Goal: Information Seeking & Learning: Learn about a topic

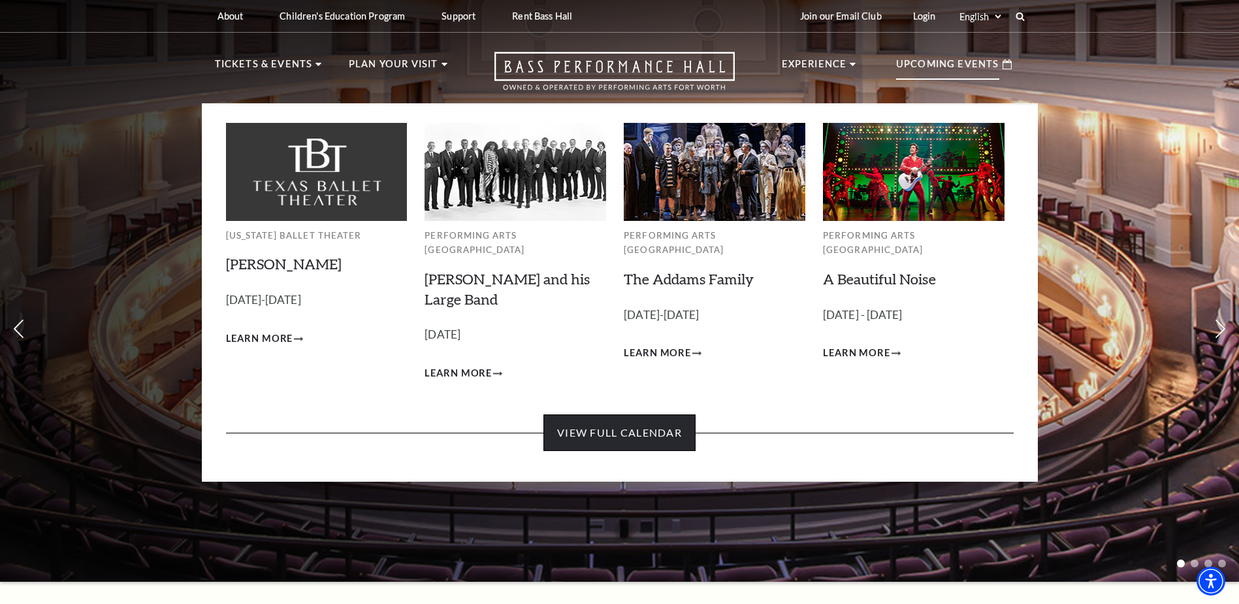
click at [651, 414] on link "View Full Calendar" at bounding box center [619, 432] width 152 height 37
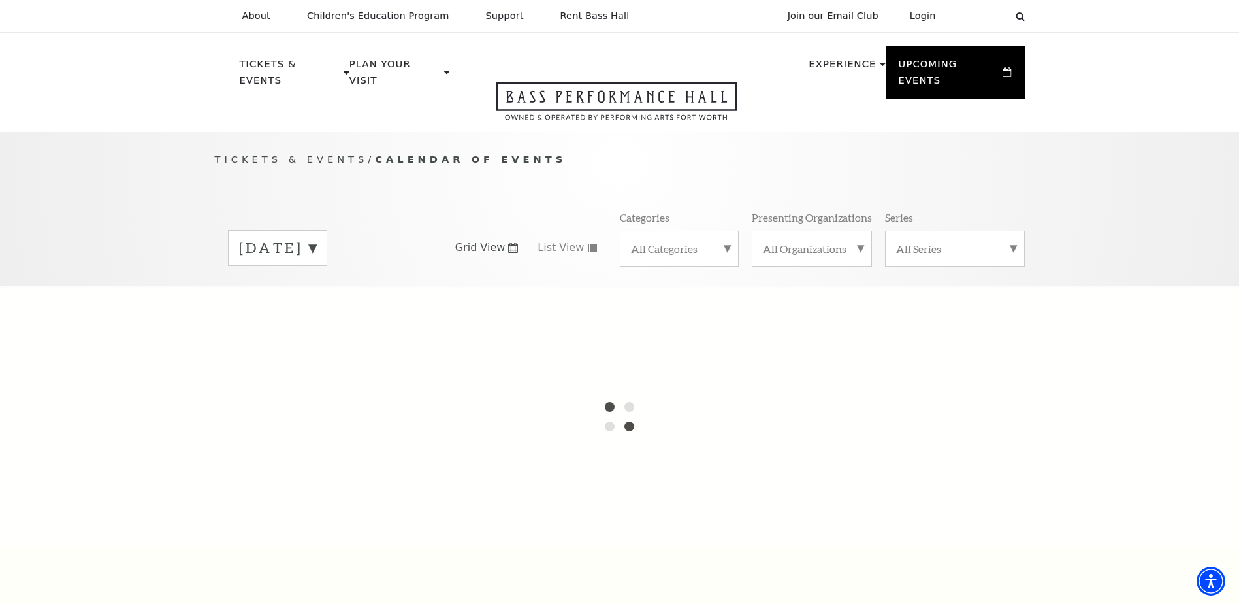
click at [513, 242] on icon at bounding box center [513, 247] width 10 height 10
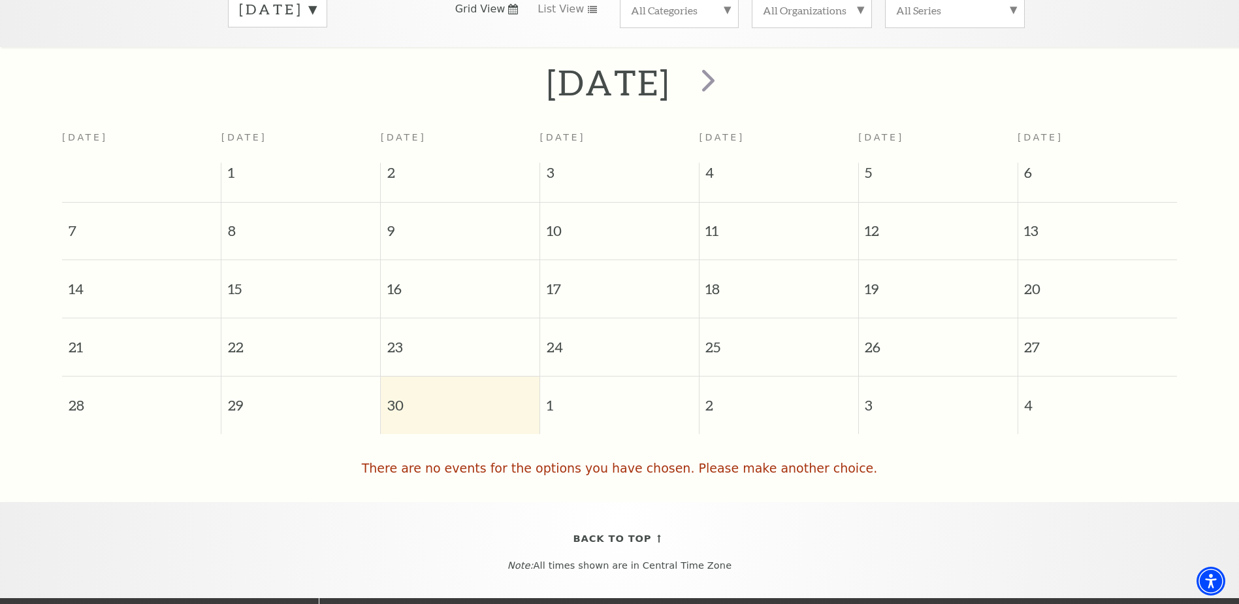
scroll to position [196, 0]
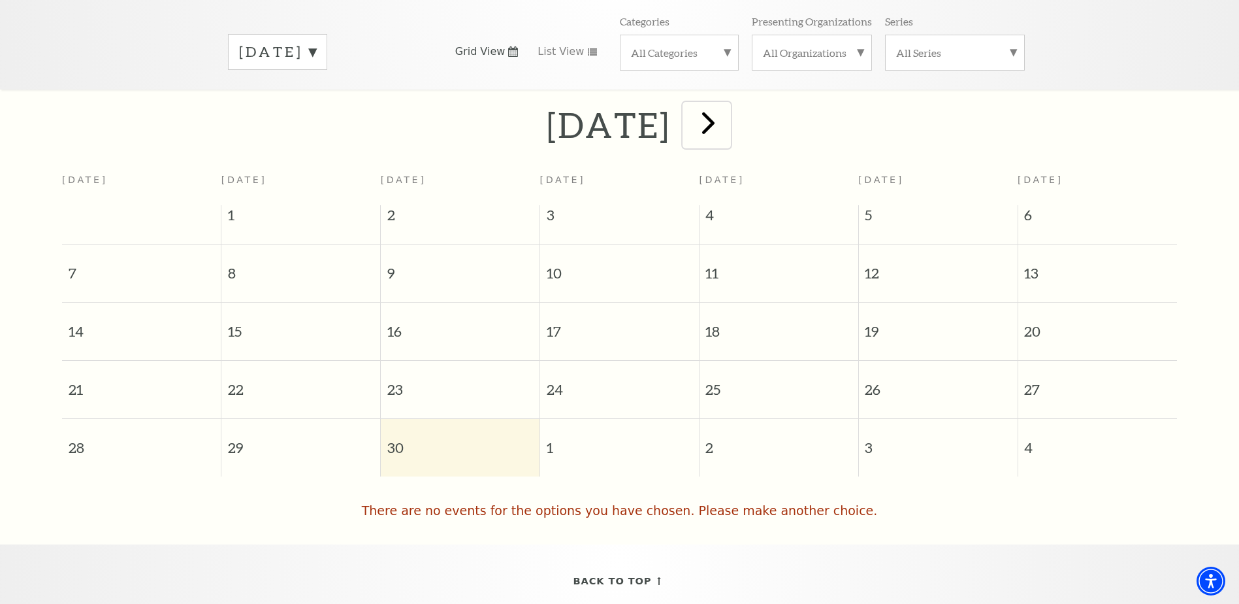
click at [727, 124] on span "next" at bounding box center [708, 122] width 37 height 37
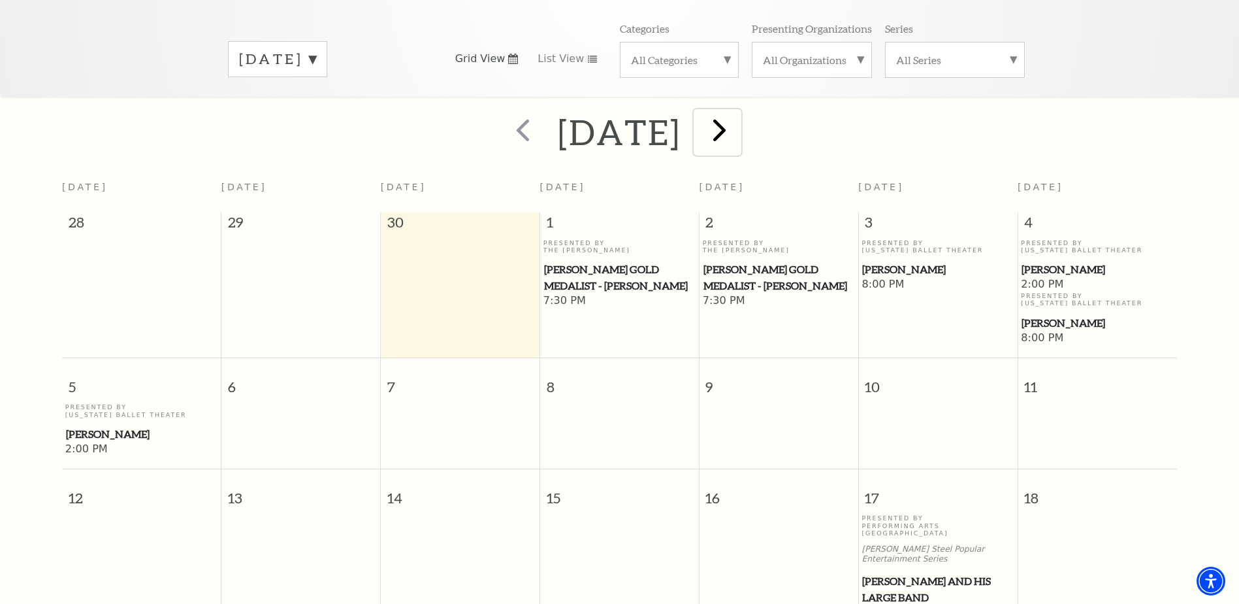
scroll to position [181, 0]
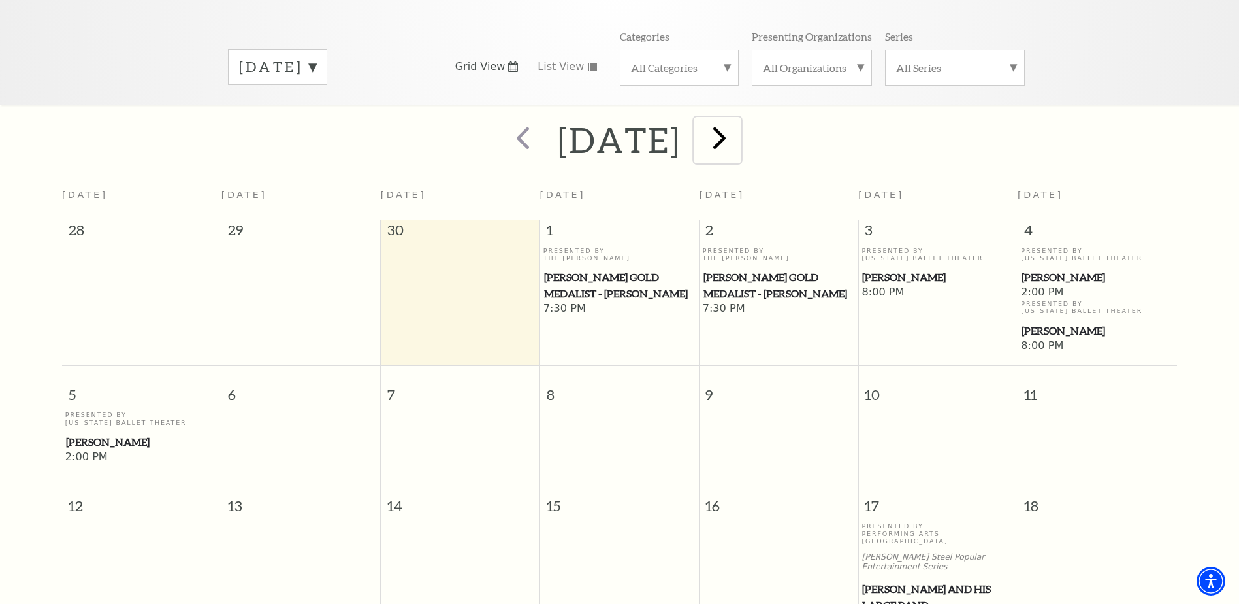
click at [738, 123] on span "next" at bounding box center [719, 137] width 37 height 37
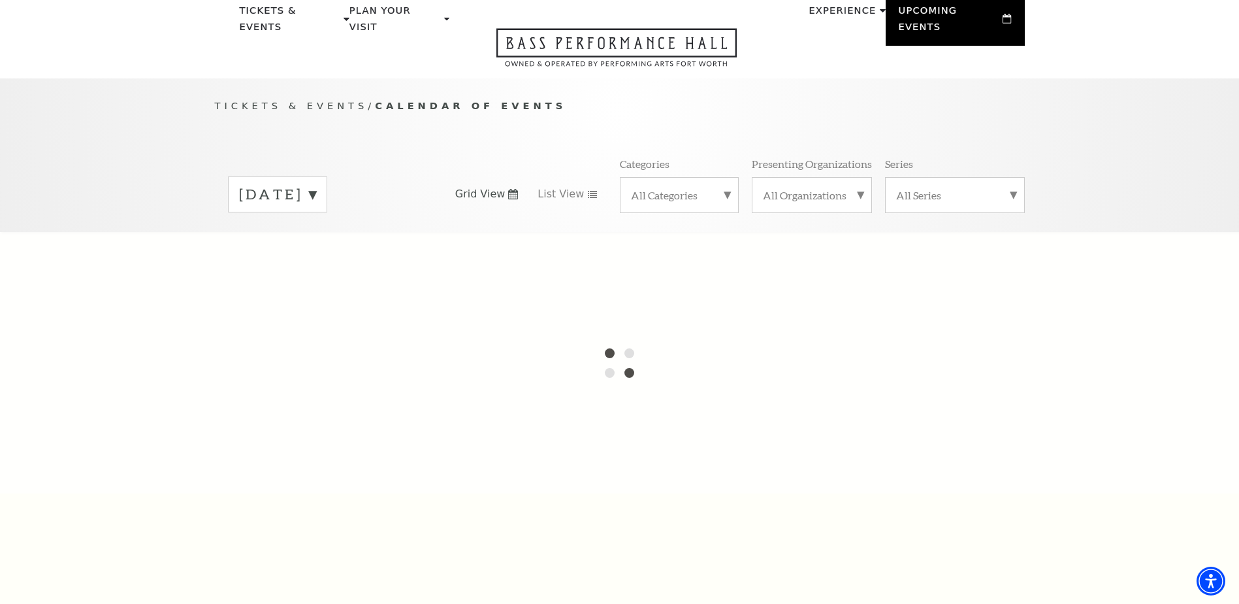
scroll to position [50, 0]
click at [708, 191] on label "All Categories" at bounding box center [679, 198] width 97 height 14
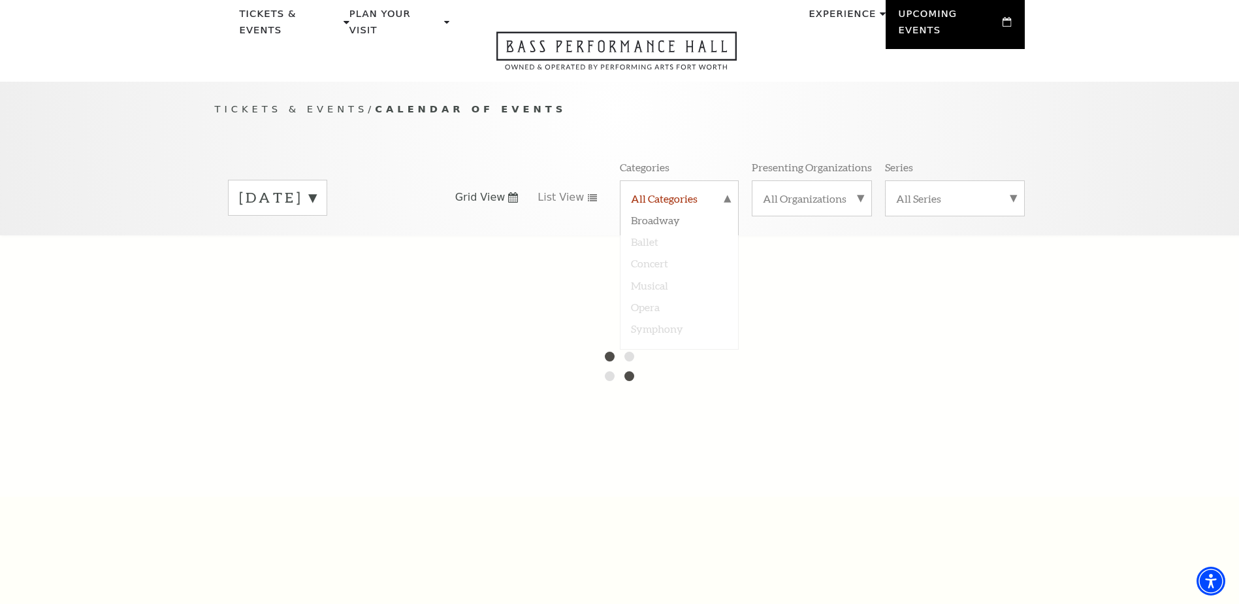
click at [723, 191] on label "All Categories" at bounding box center [679, 199] width 97 height 17
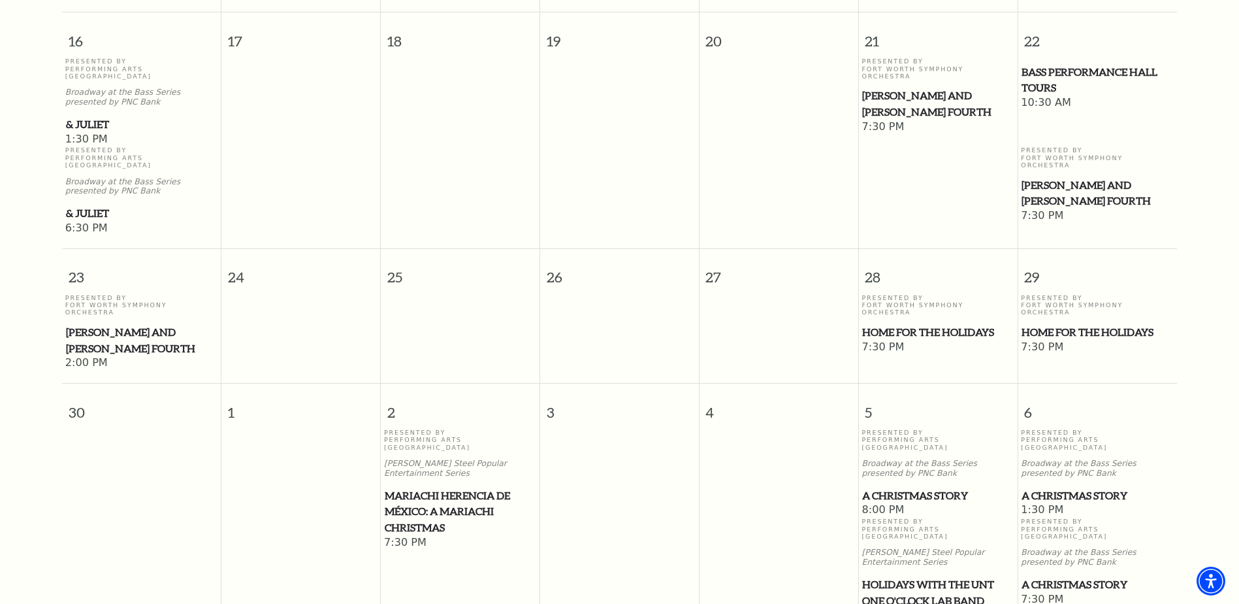
scroll to position [1079, 0]
click at [940, 323] on span "Home for the Holidays" at bounding box center [937, 331] width 151 height 16
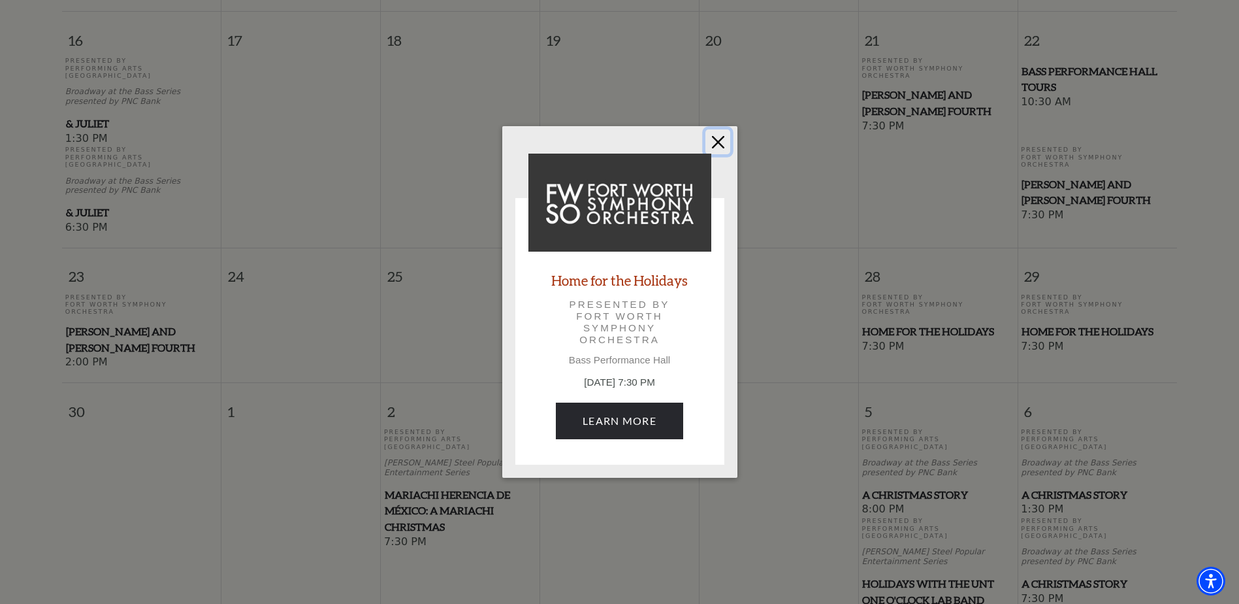
click at [718, 146] on button "Close" at bounding box center [717, 141] width 25 height 25
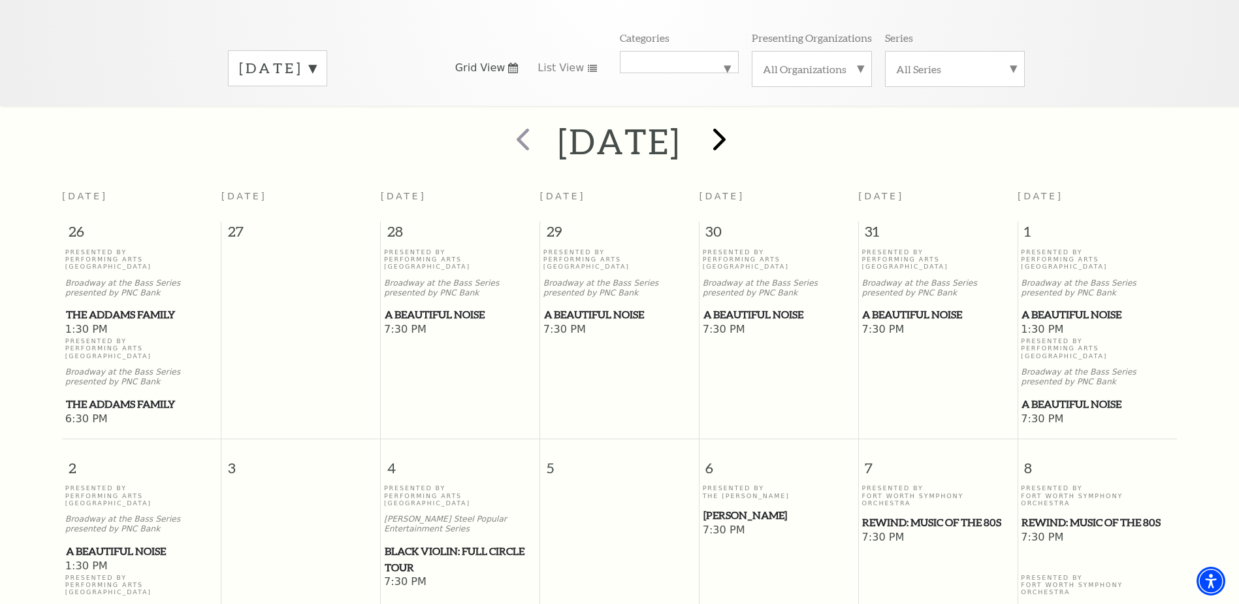
scroll to position [179, 0]
click at [738, 127] on span "next" at bounding box center [719, 139] width 37 height 37
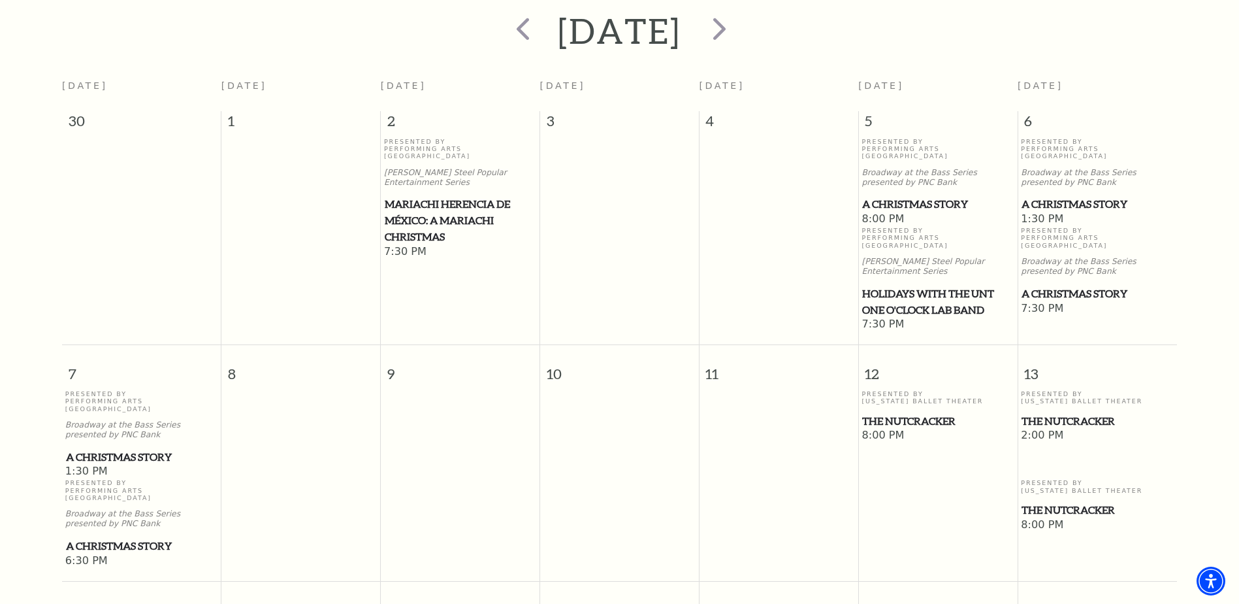
scroll to position [312, 0]
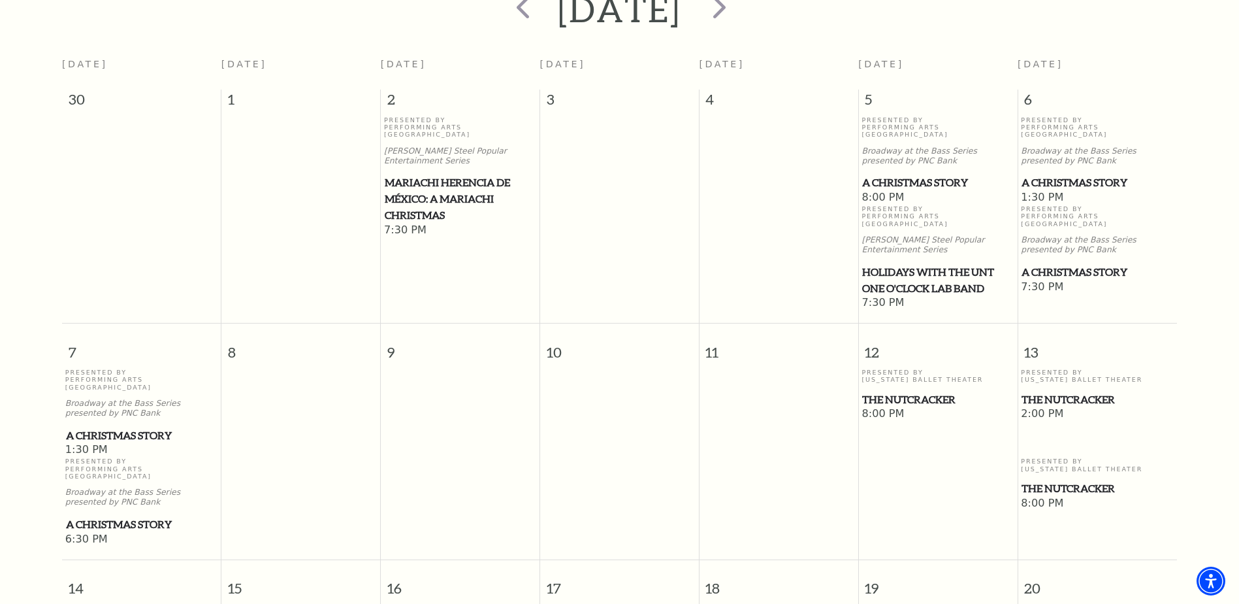
click at [878, 174] on span "A Christmas Story" at bounding box center [937, 182] width 151 height 16
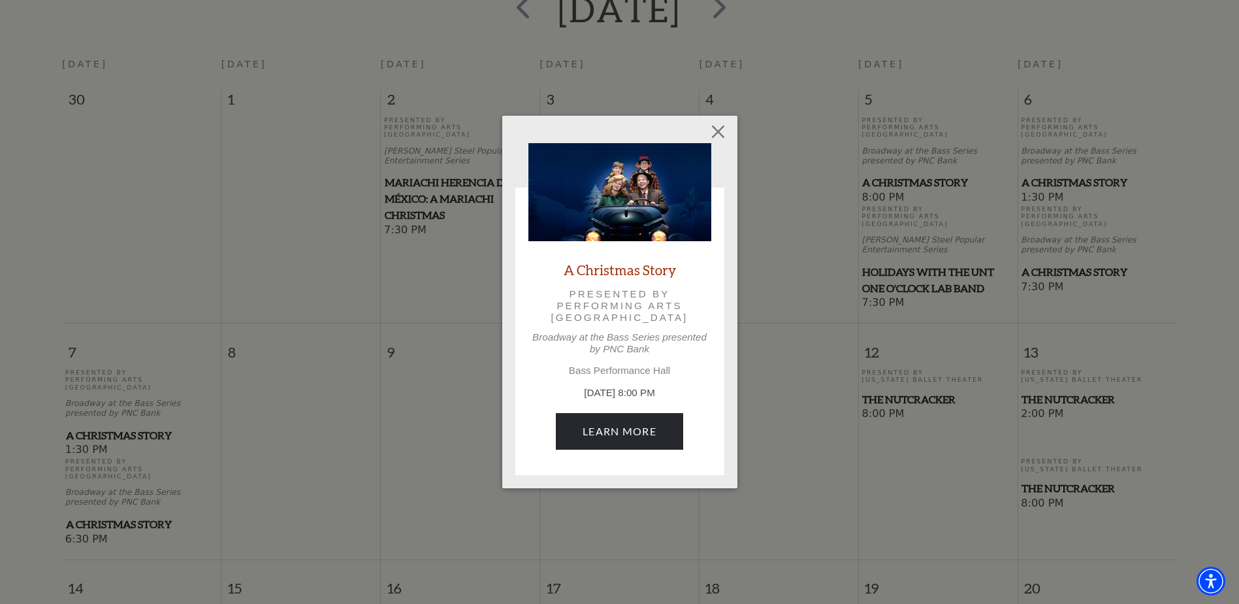
click at [851, 173] on div "Empty heading A Christmas Story Presented by Performing Arts [GEOGRAPHIC_DATA] …" at bounding box center [619, 302] width 1239 height 604
click at [717, 136] on button "Close" at bounding box center [717, 131] width 25 height 25
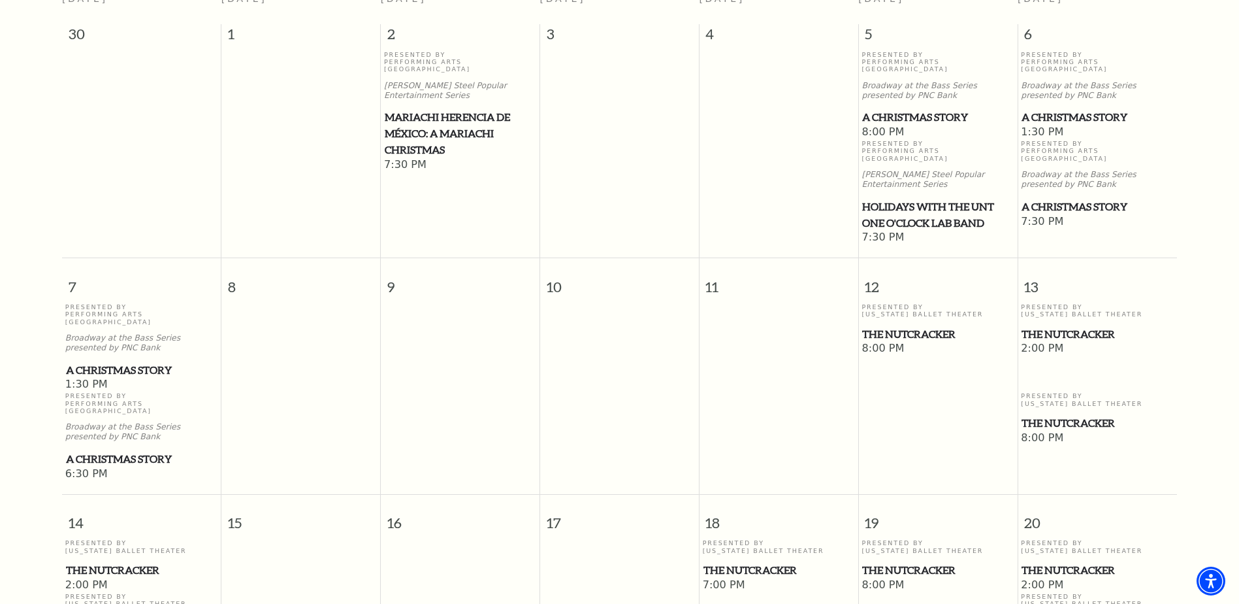
scroll to position [0, 0]
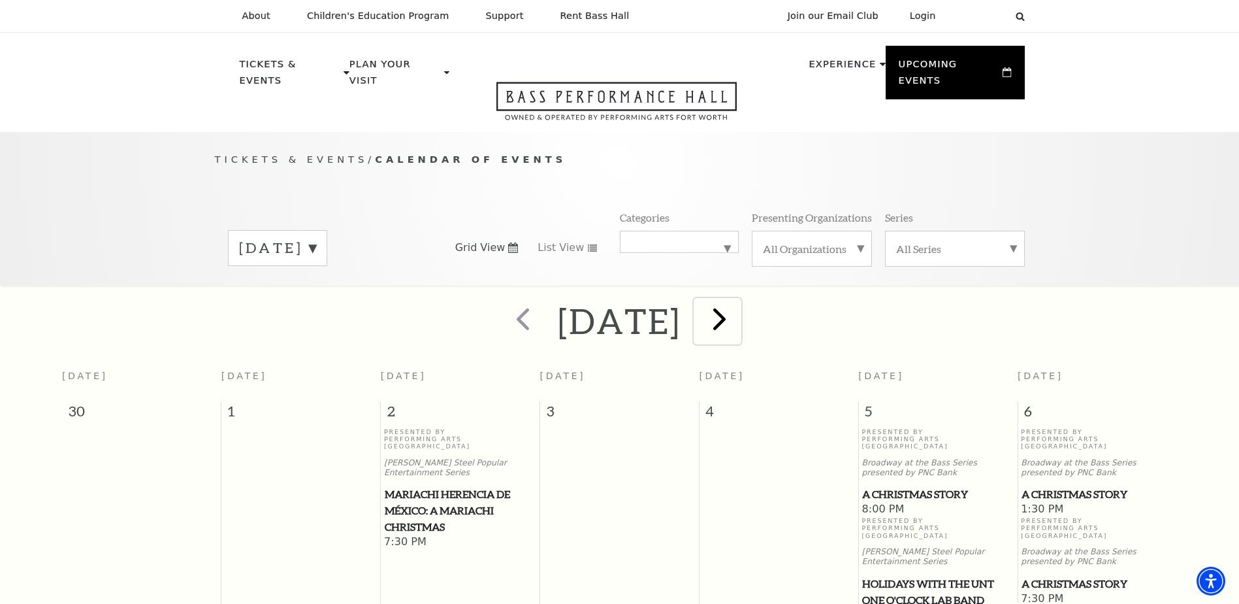
click at [738, 300] on span "next" at bounding box center [719, 318] width 37 height 37
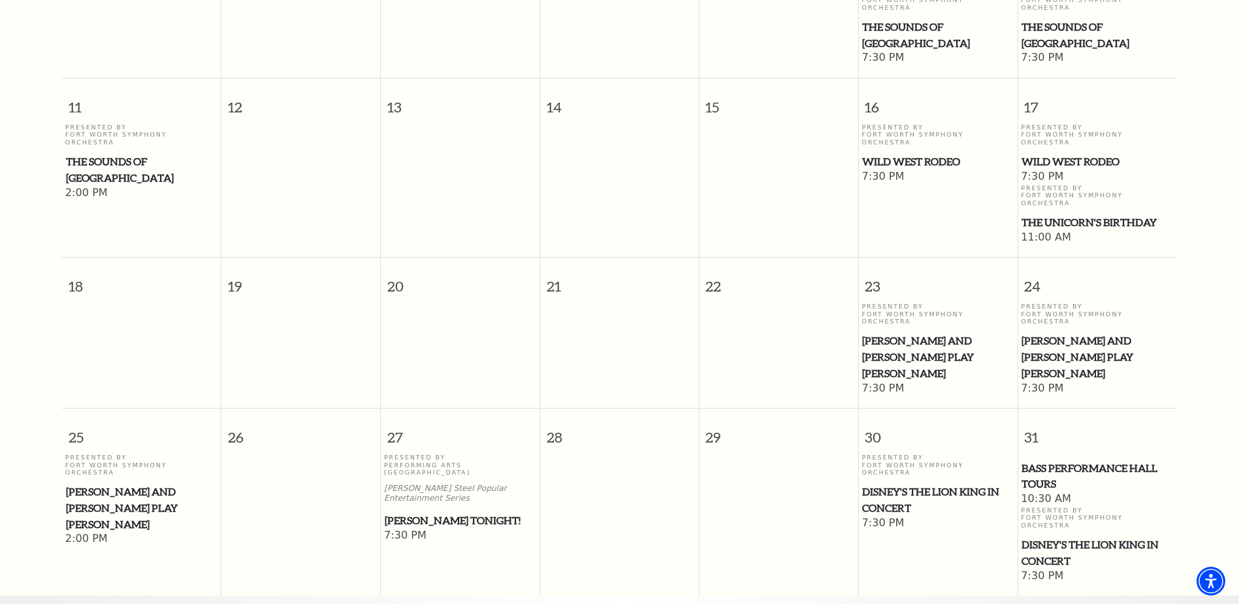
scroll to position [573, 0]
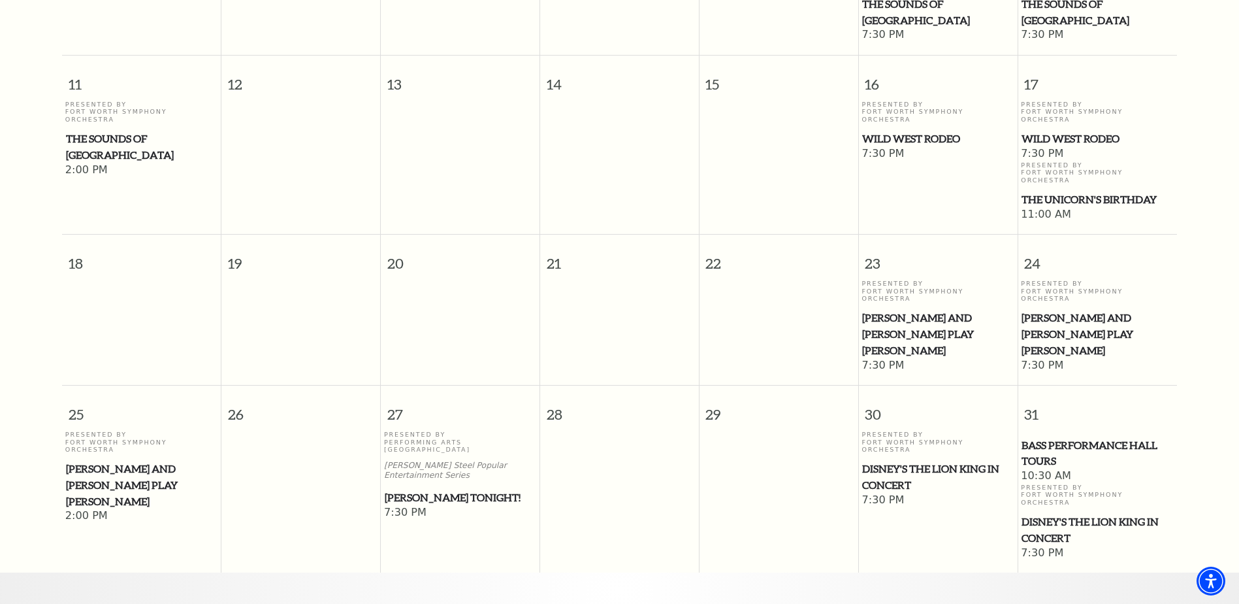
click at [995, 460] on span "Disney's The Lion King in Concert" at bounding box center [937, 476] width 151 height 32
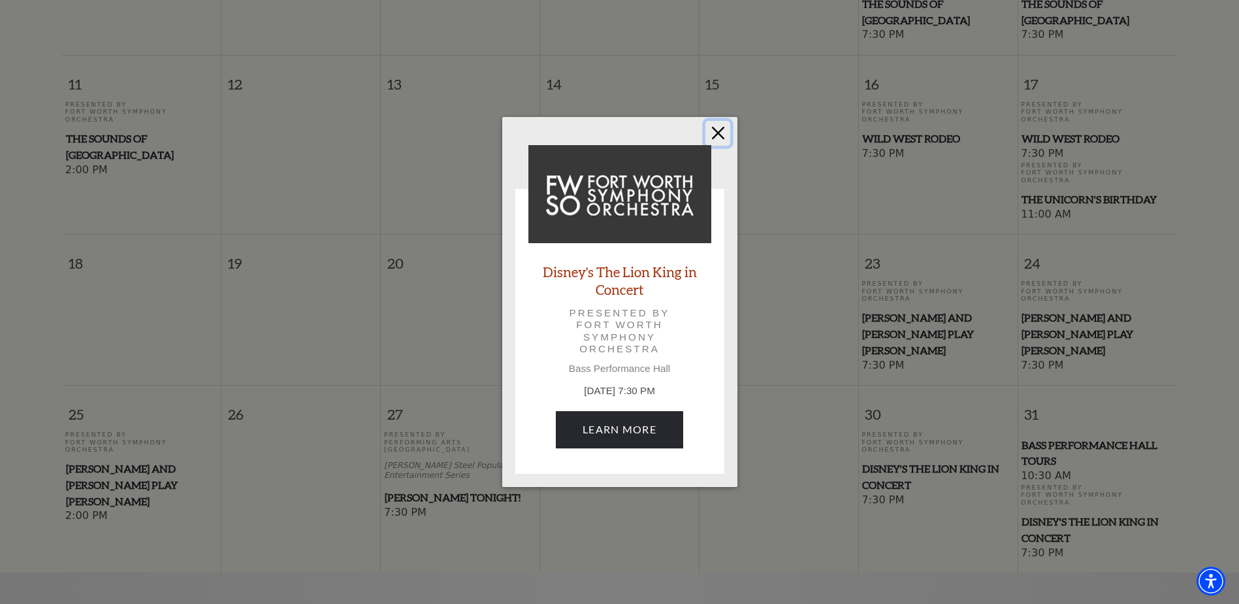
click at [723, 129] on button "Close" at bounding box center [717, 133] width 25 height 25
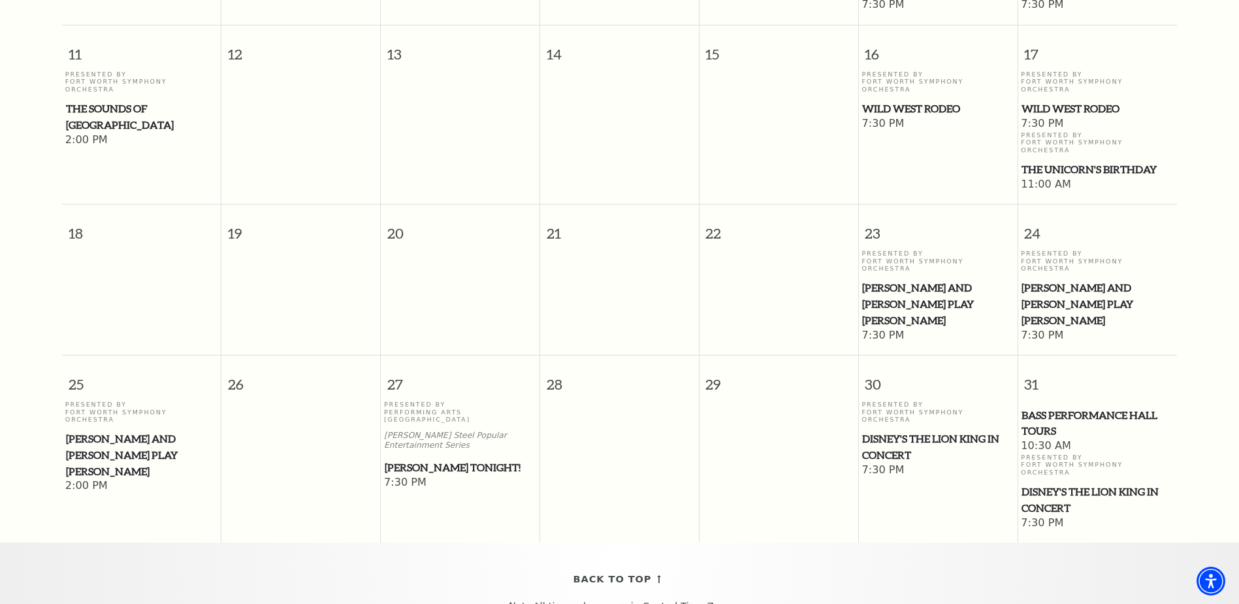
scroll to position [638, 0]
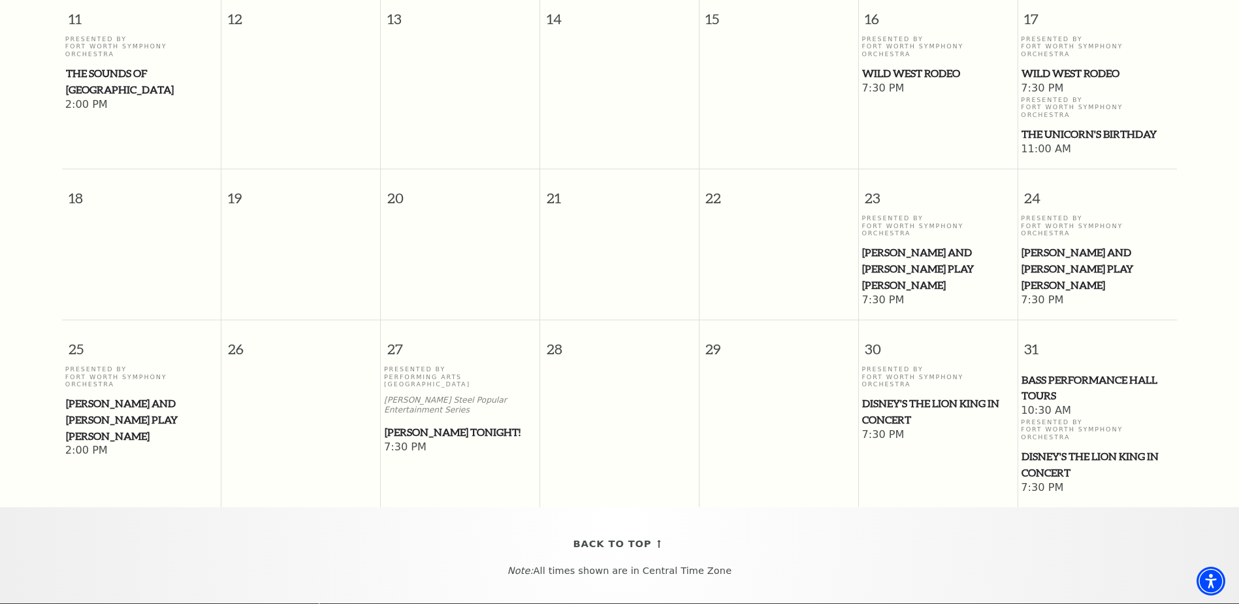
click at [1074, 448] on span "Disney's The Lion King in Concert" at bounding box center [1098, 464] width 152 height 32
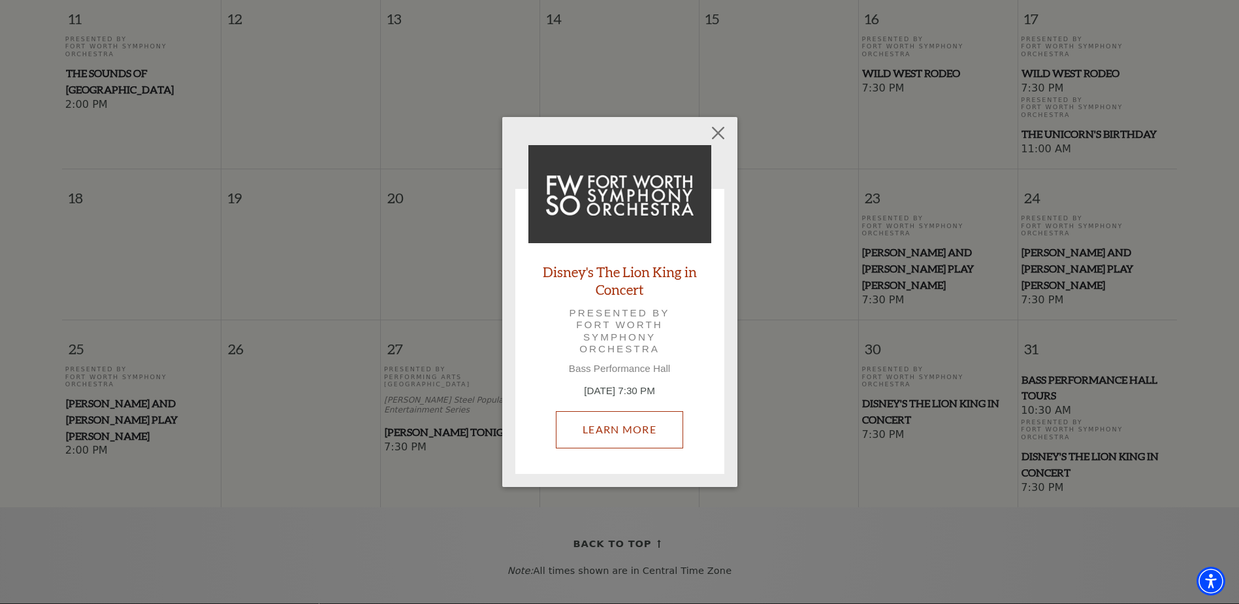
drag, startPoint x: 633, startPoint y: 423, endPoint x: 615, endPoint y: 427, distance: 18.2
click at [615, 427] on link "Learn More" at bounding box center [619, 429] width 127 height 37
click at [723, 131] on button "Close" at bounding box center [717, 133] width 25 height 25
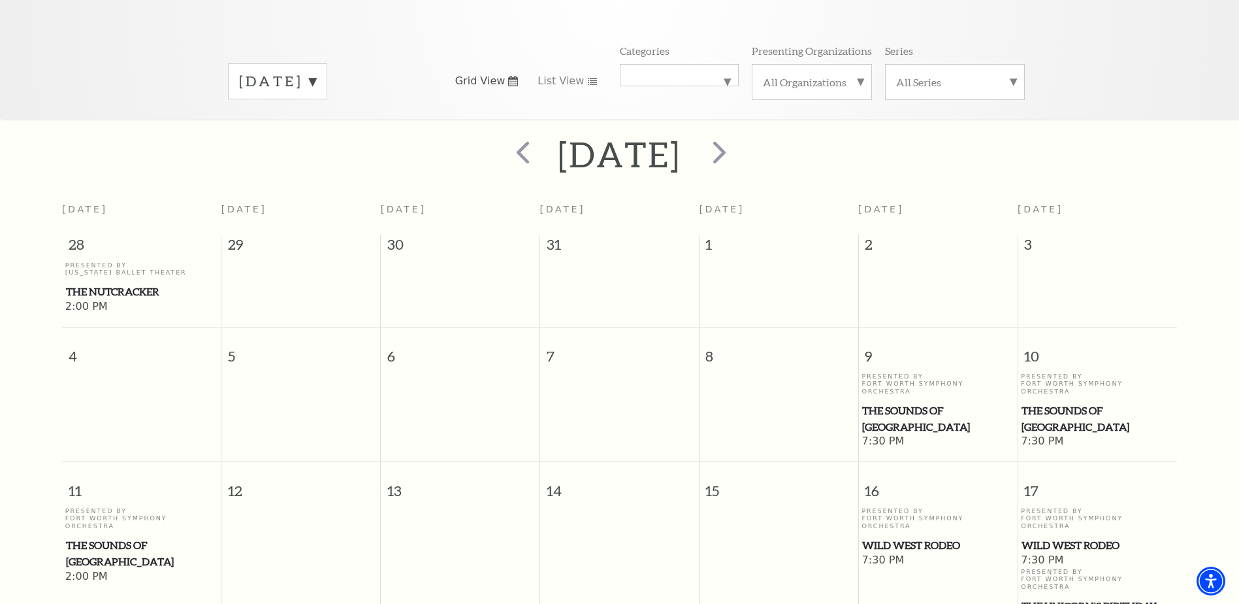
scroll to position [138, 0]
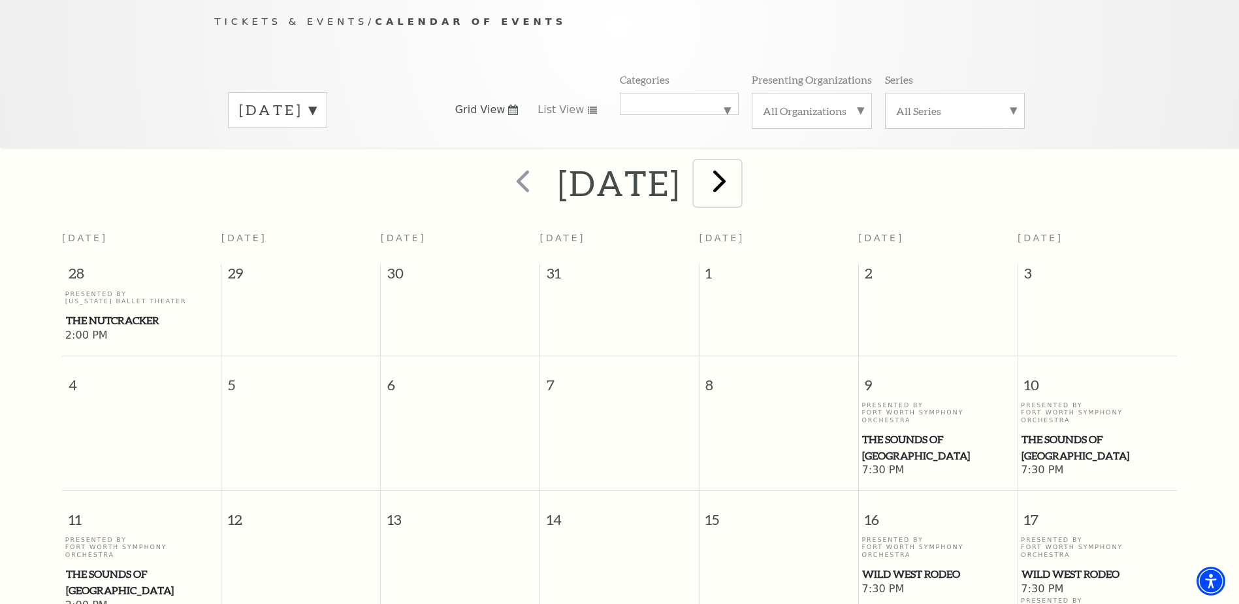
click at [738, 165] on span "next" at bounding box center [719, 180] width 37 height 37
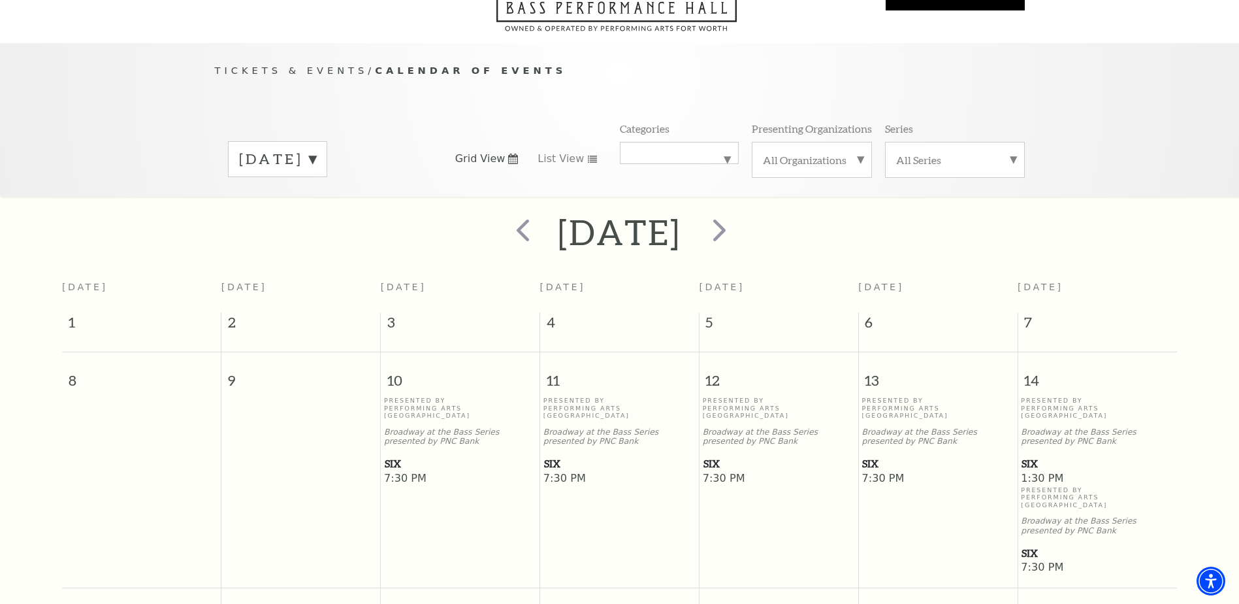
scroll to position [50, 0]
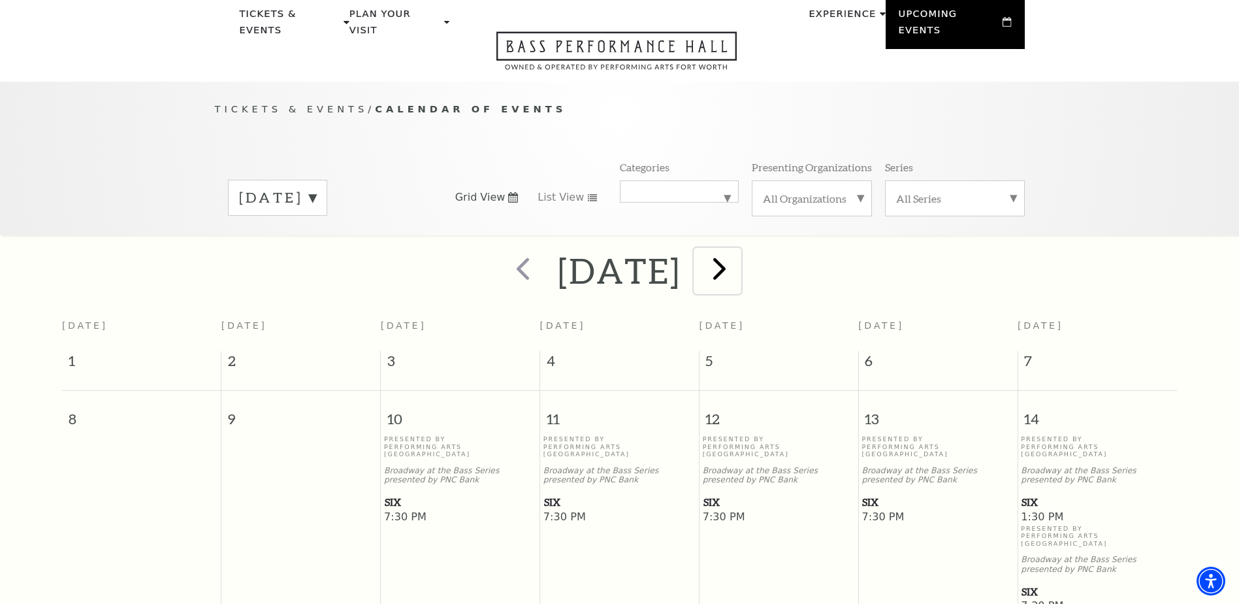
click at [738, 255] on span "next" at bounding box center [719, 268] width 37 height 37
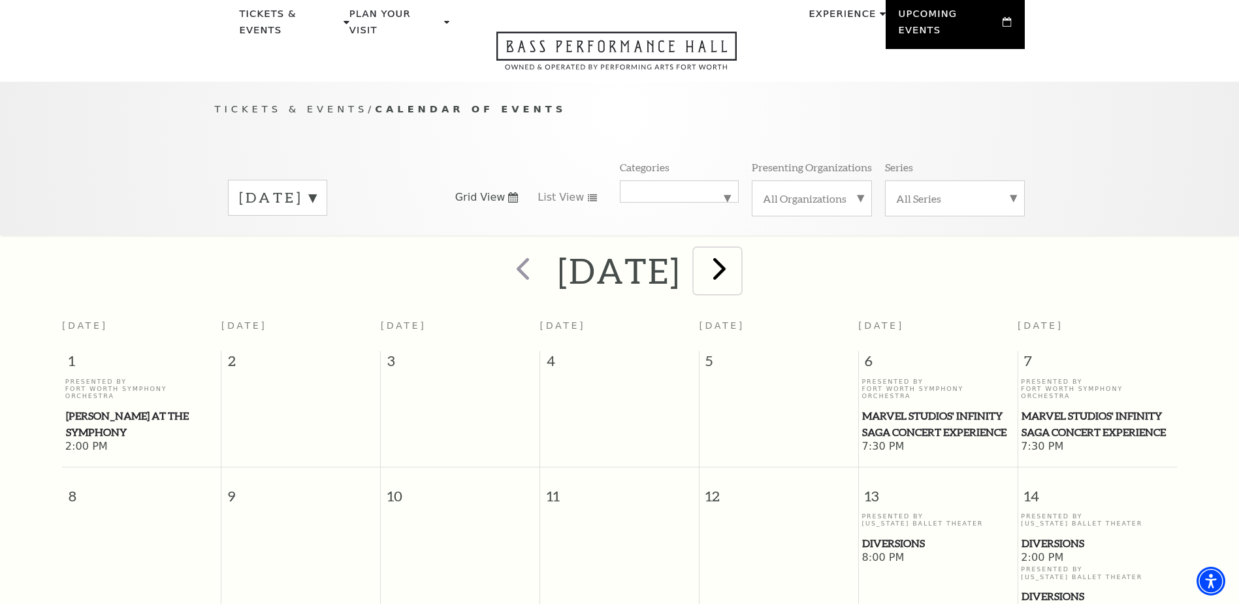
click at [738, 250] on span "next" at bounding box center [719, 268] width 37 height 37
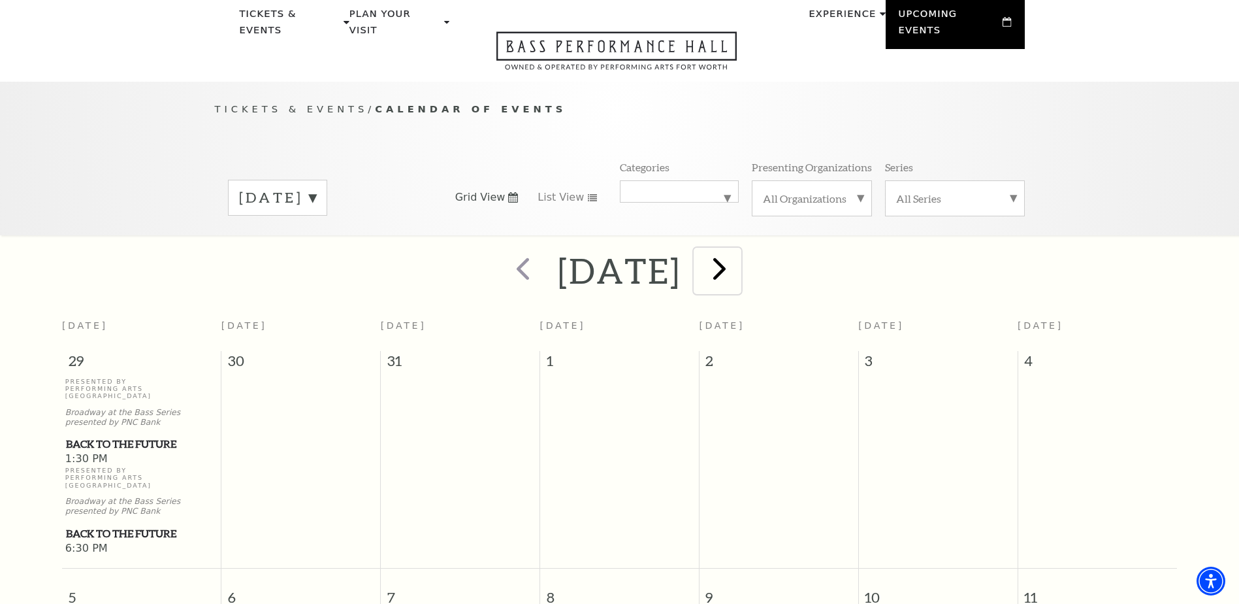
click at [738, 250] on span "next" at bounding box center [719, 268] width 37 height 37
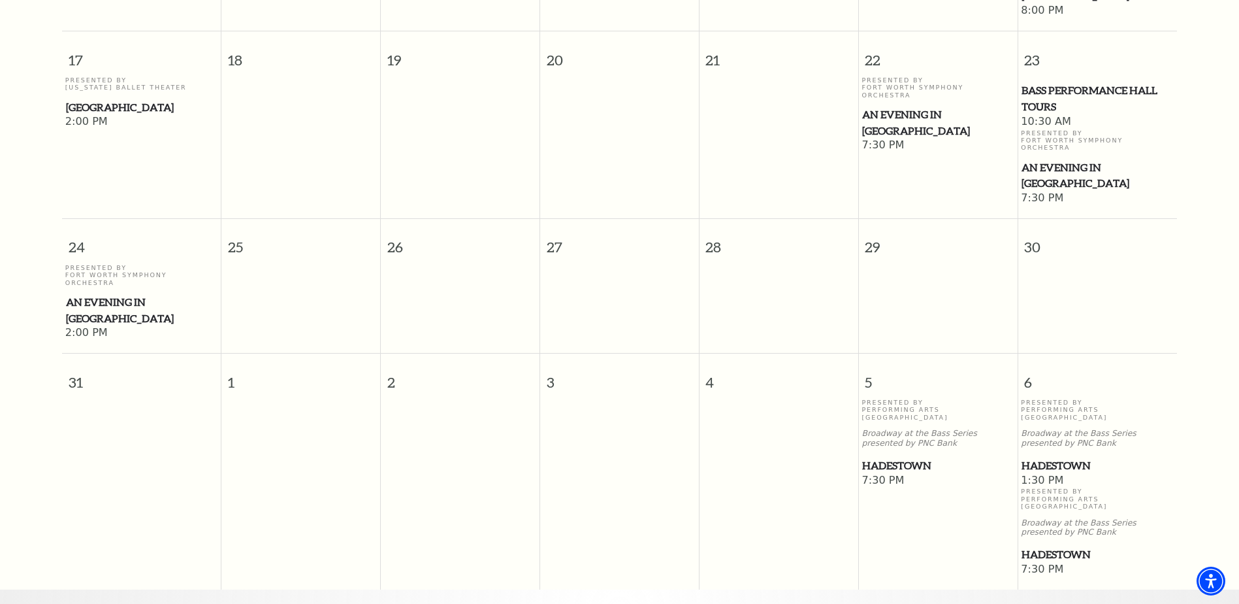
scroll to position [1030, 0]
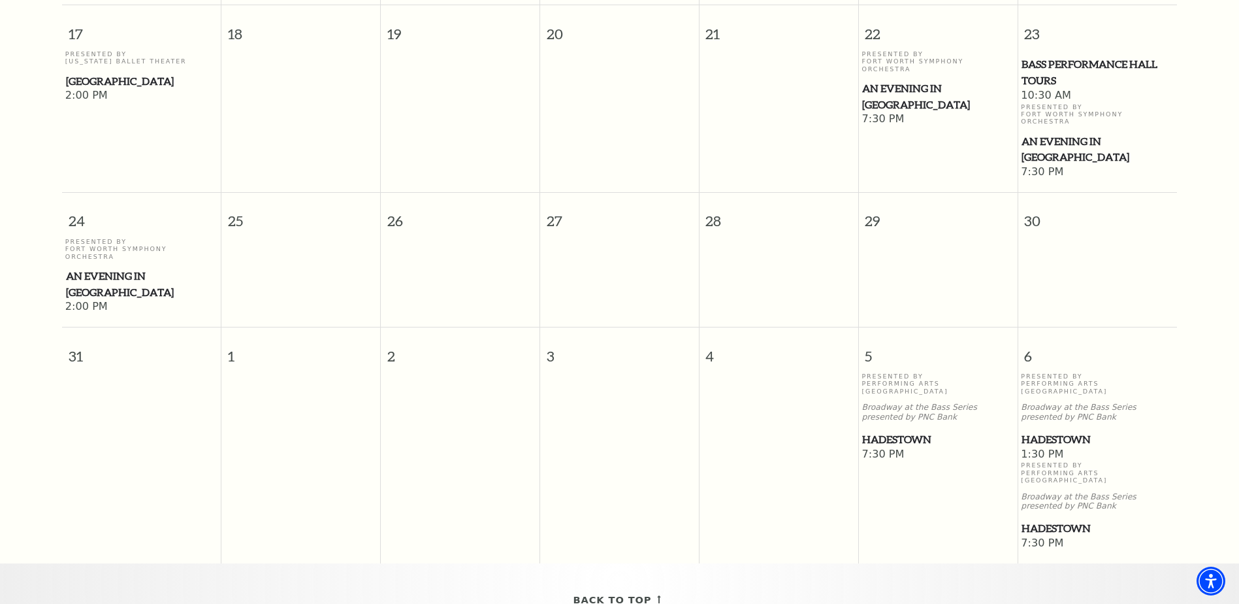
click at [1057, 520] on span "Hadestown" at bounding box center [1098, 528] width 152 height 16
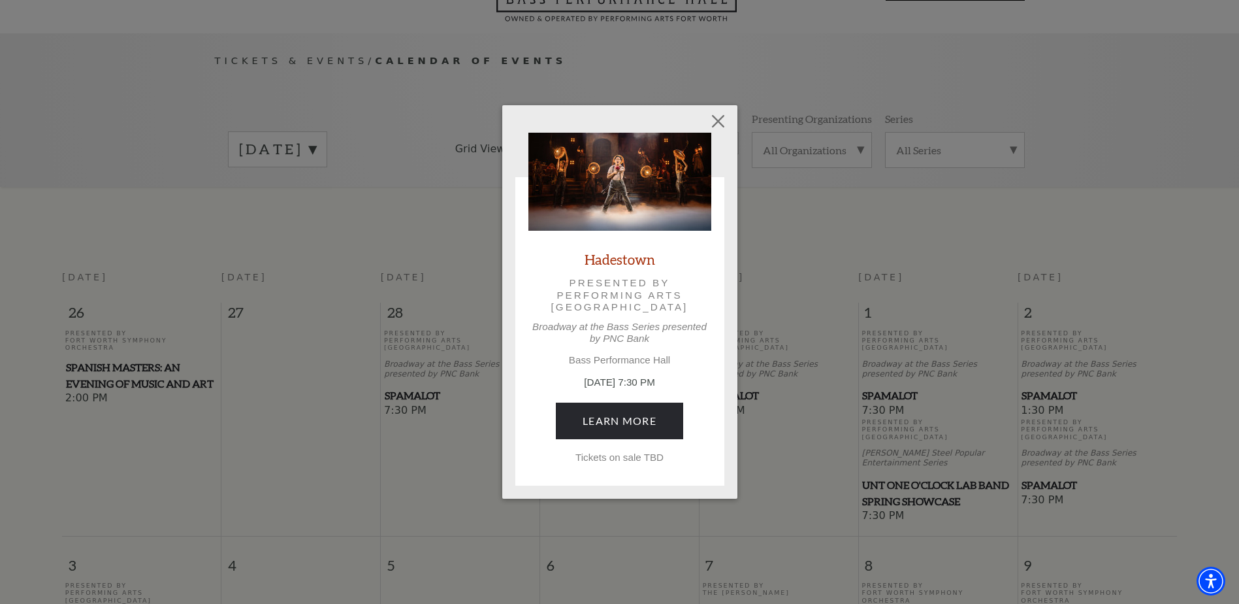
scroll to position [0, 0]
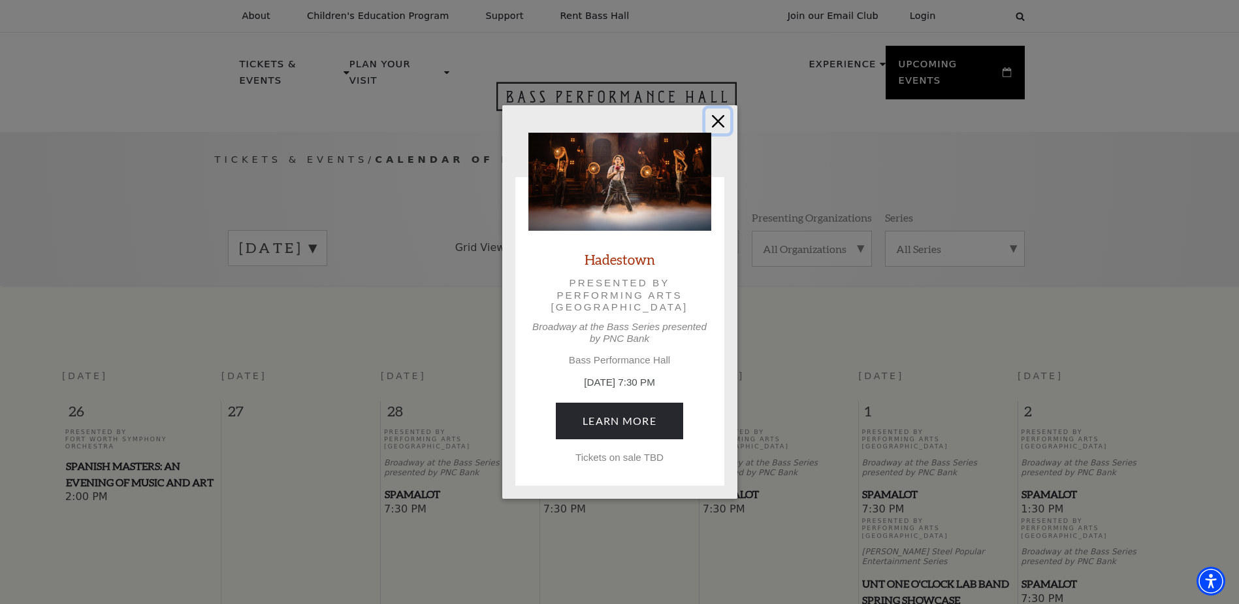
click at [720, 124] on button "Close" at bounding box center [717, 120] width 25 height 25
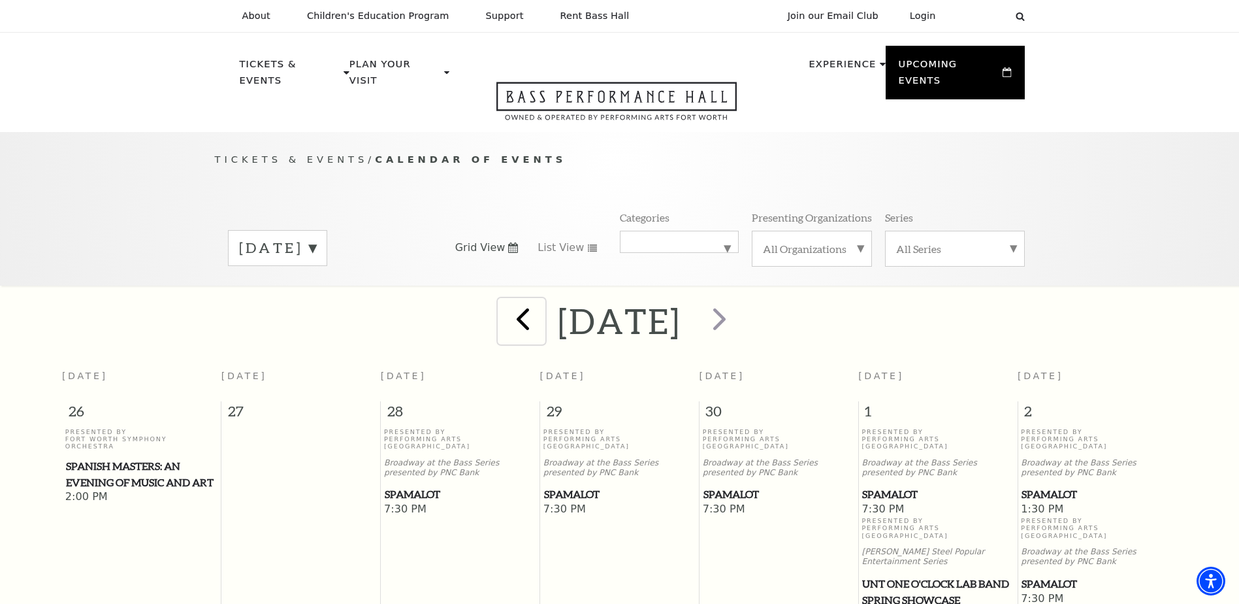
click at [510, 301] on span "prev" at bounding box center [522, 318] width 37 height 37
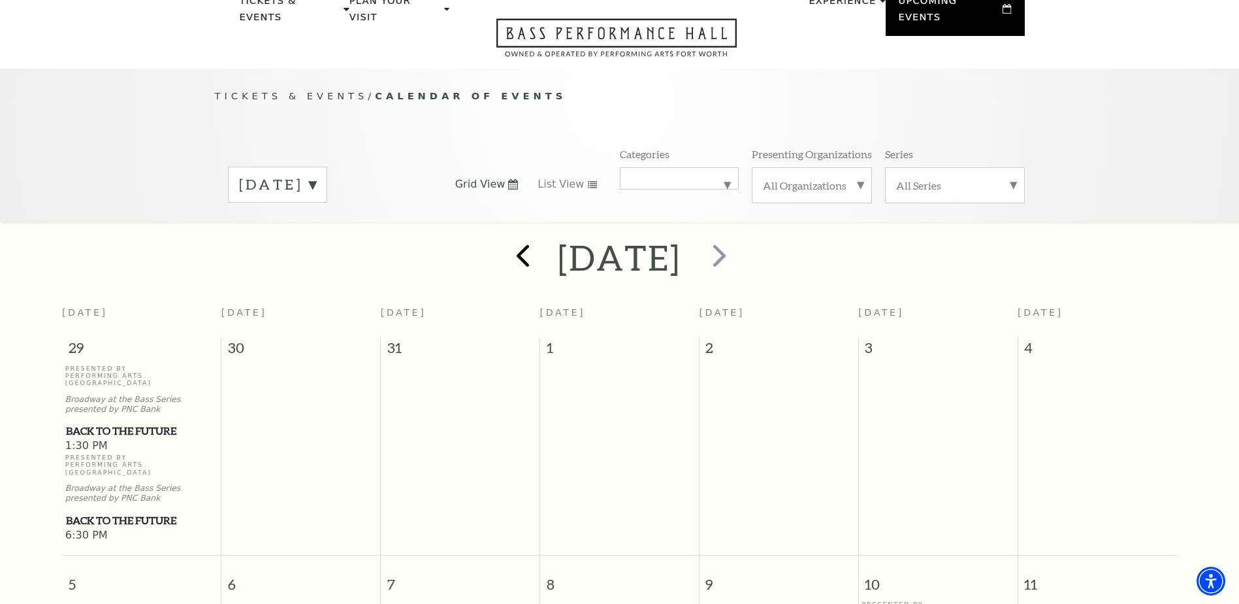
scroll to position [116, 0]
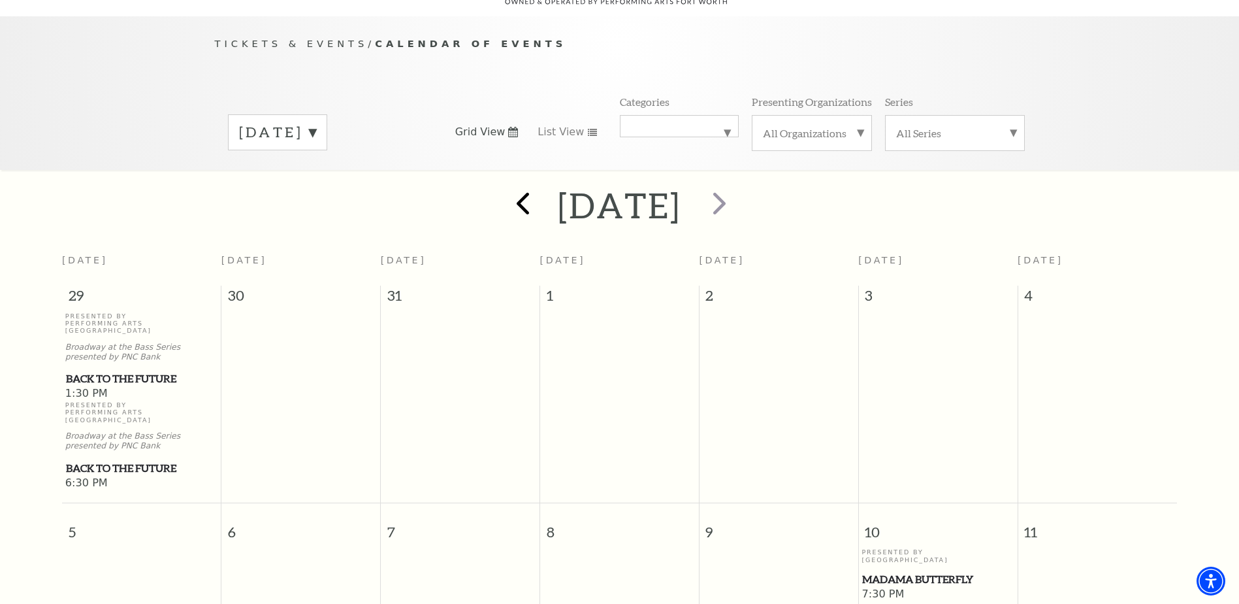
click at [510, 312] on td at bounding box center [460, 401] width 159 height 178
click at [297, 122] on label "[DATE]" at bounding box center [277, 132] width 77 height 20
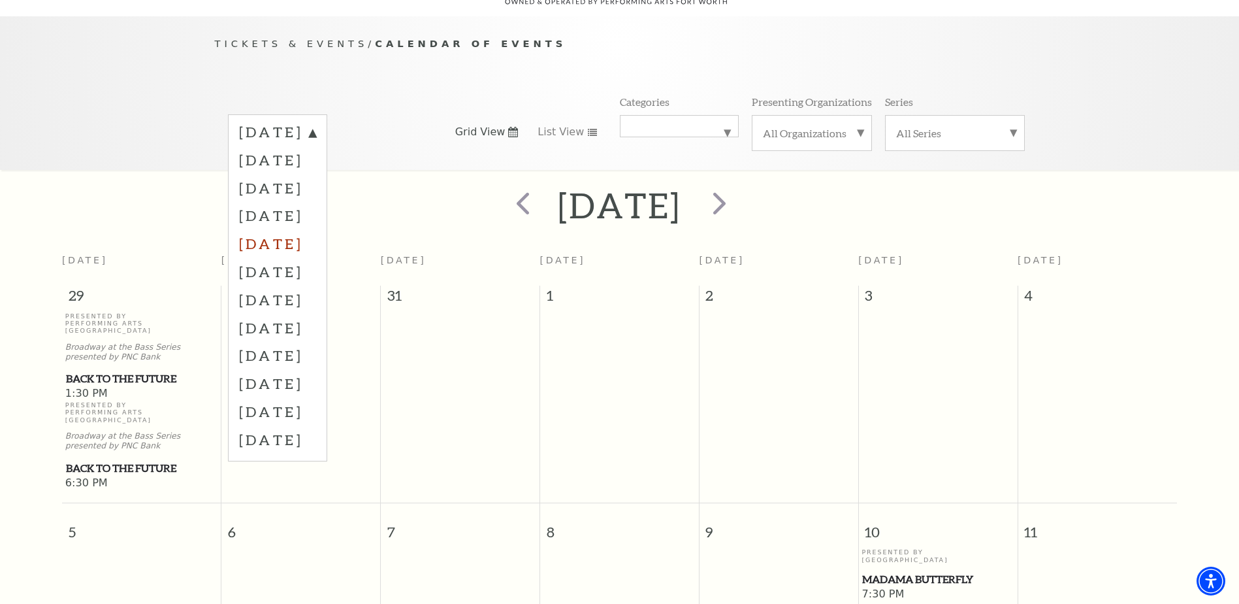
click at [315, 236] on label "[DATE]" at bounding box center [277, 243] width 77 height 28
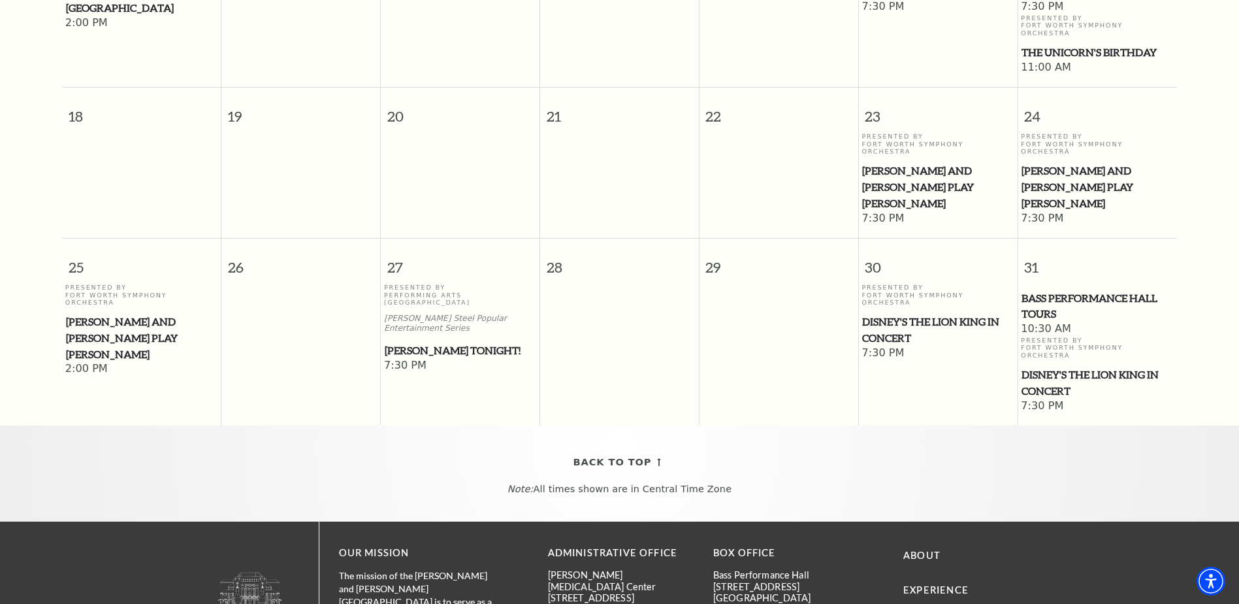
scroll to position [769, 0]
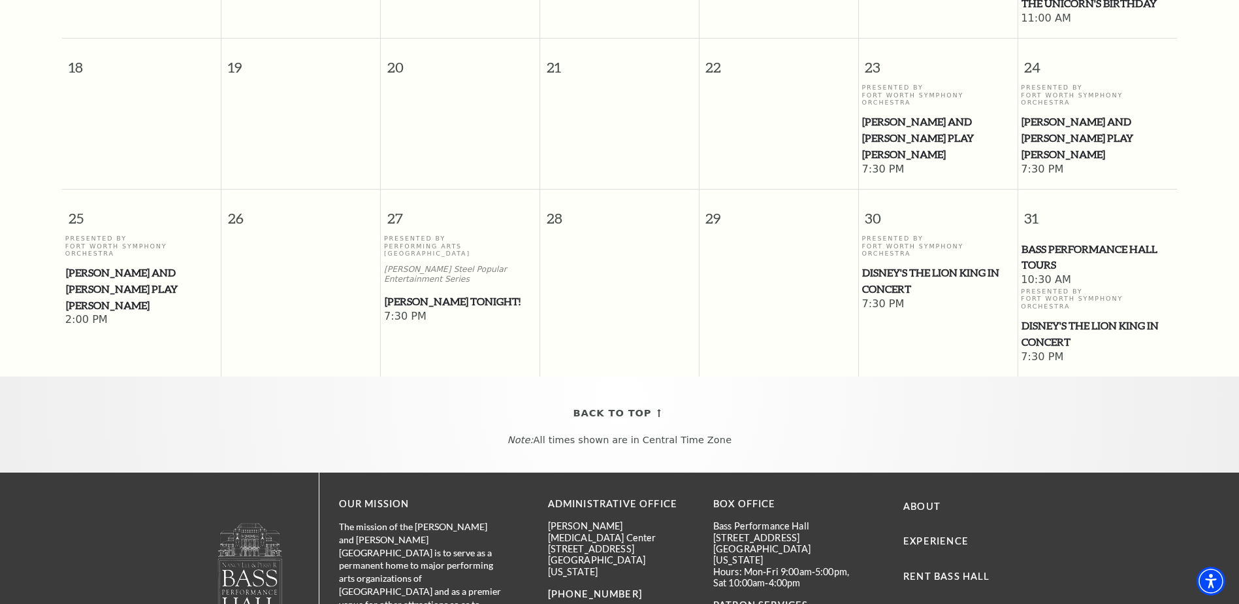
click at [1076, 317] on span "Disney's The Lion King in Concert" at bounding box center [1098, 333] width 152 height 32
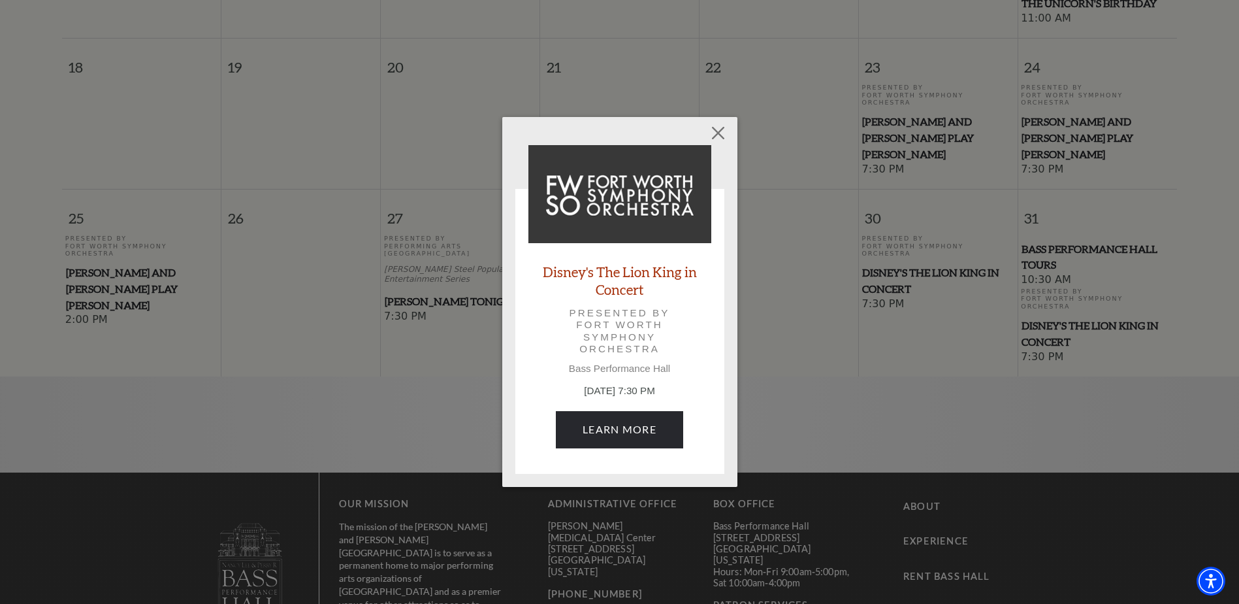
click at [1076, 269] on div "Empty heading Disney's The Lion King in Concert Presented by Fort Worth Symphon…" at bounding box center [619, 302] width 1239 height 604
click at [720, 133] on button "Close" at bounding box center [717, 133] width 25 height 25
